Goal: Navigation & Orientation: Find specific page/section

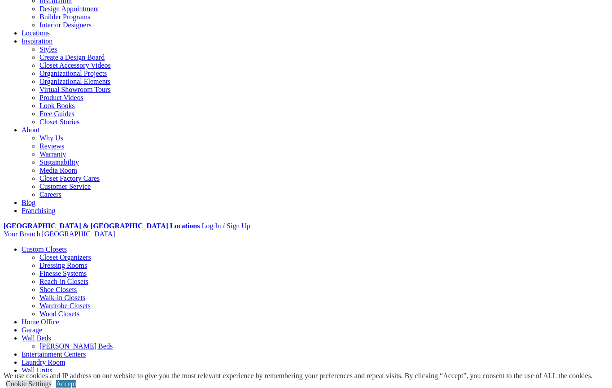
scroll to position [135, 0]
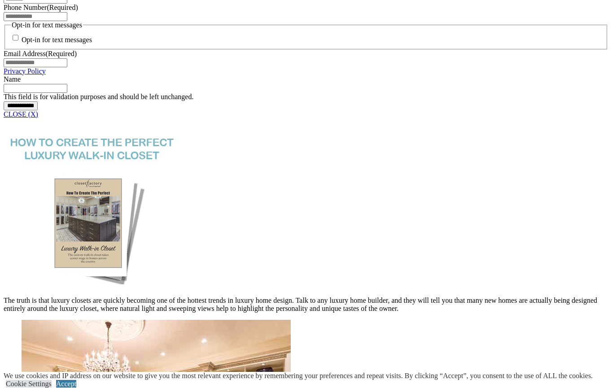
scroll to position [718, 0]
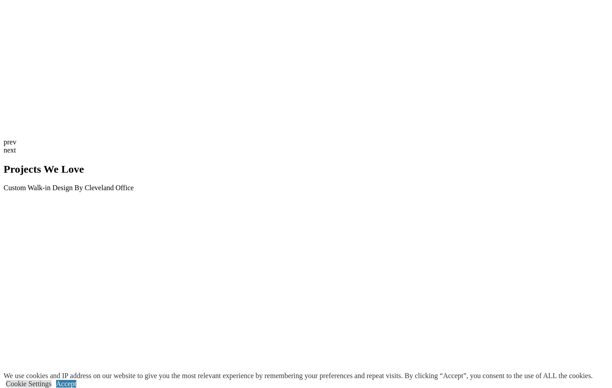
scroll to position [2290, 0]
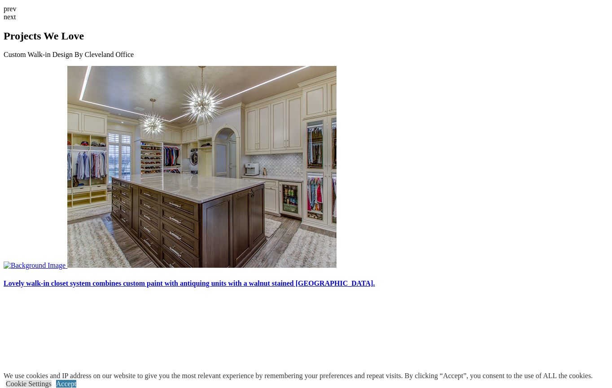
scroll to position [2423, 0]
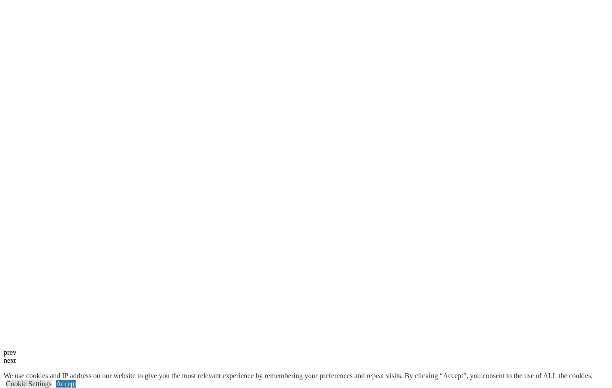
scroll to position [1931, 0]
